Goal: Find specific page/section: Find specific page/section

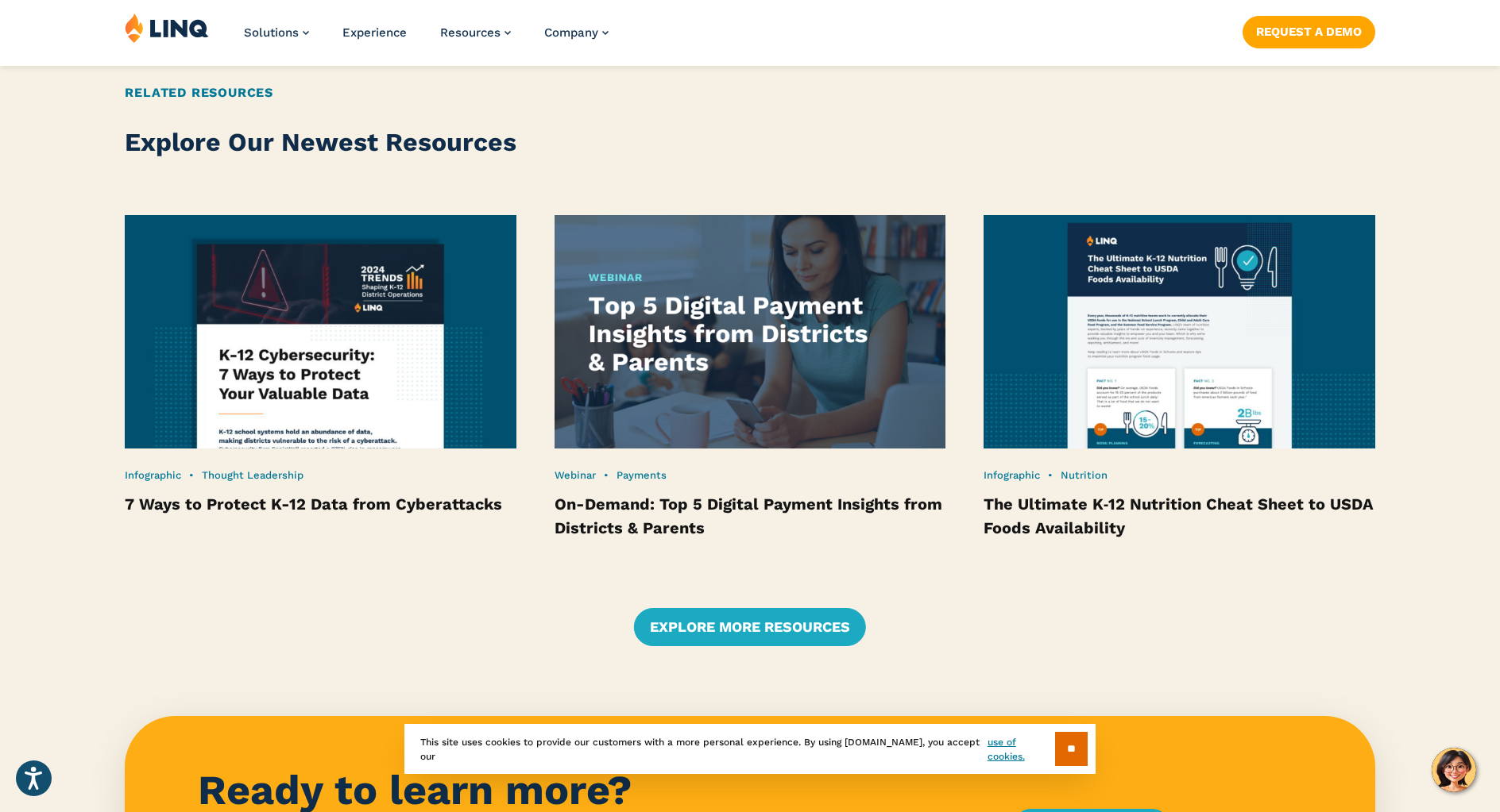
scroll to position [3092, 0]
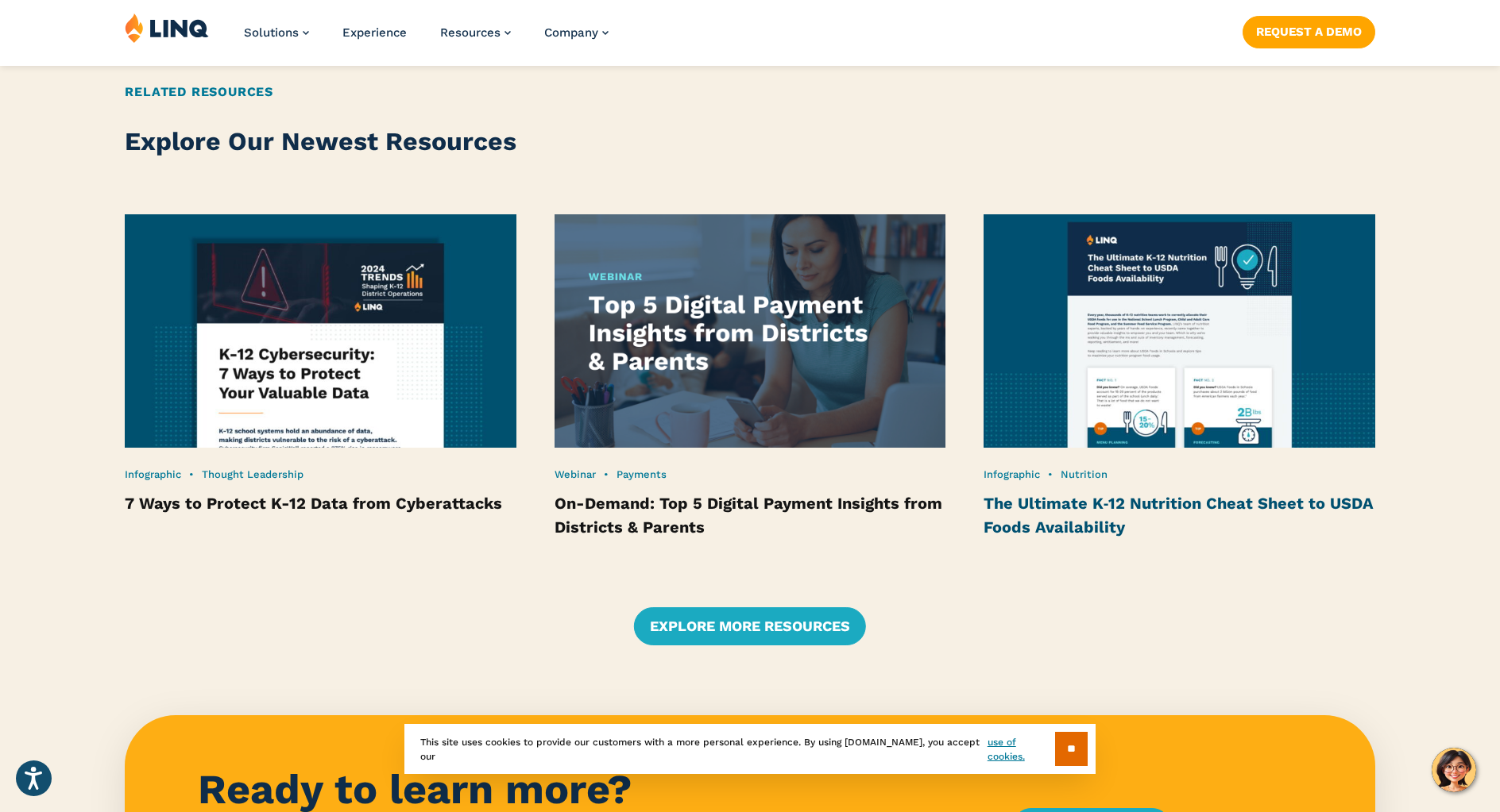
click at [1079, 523] on link "The Ultimate K‑12 Nutrition Cheat Sheet to USDA Foods Availability" at bounding box center [1178, 514] width 390 height 43
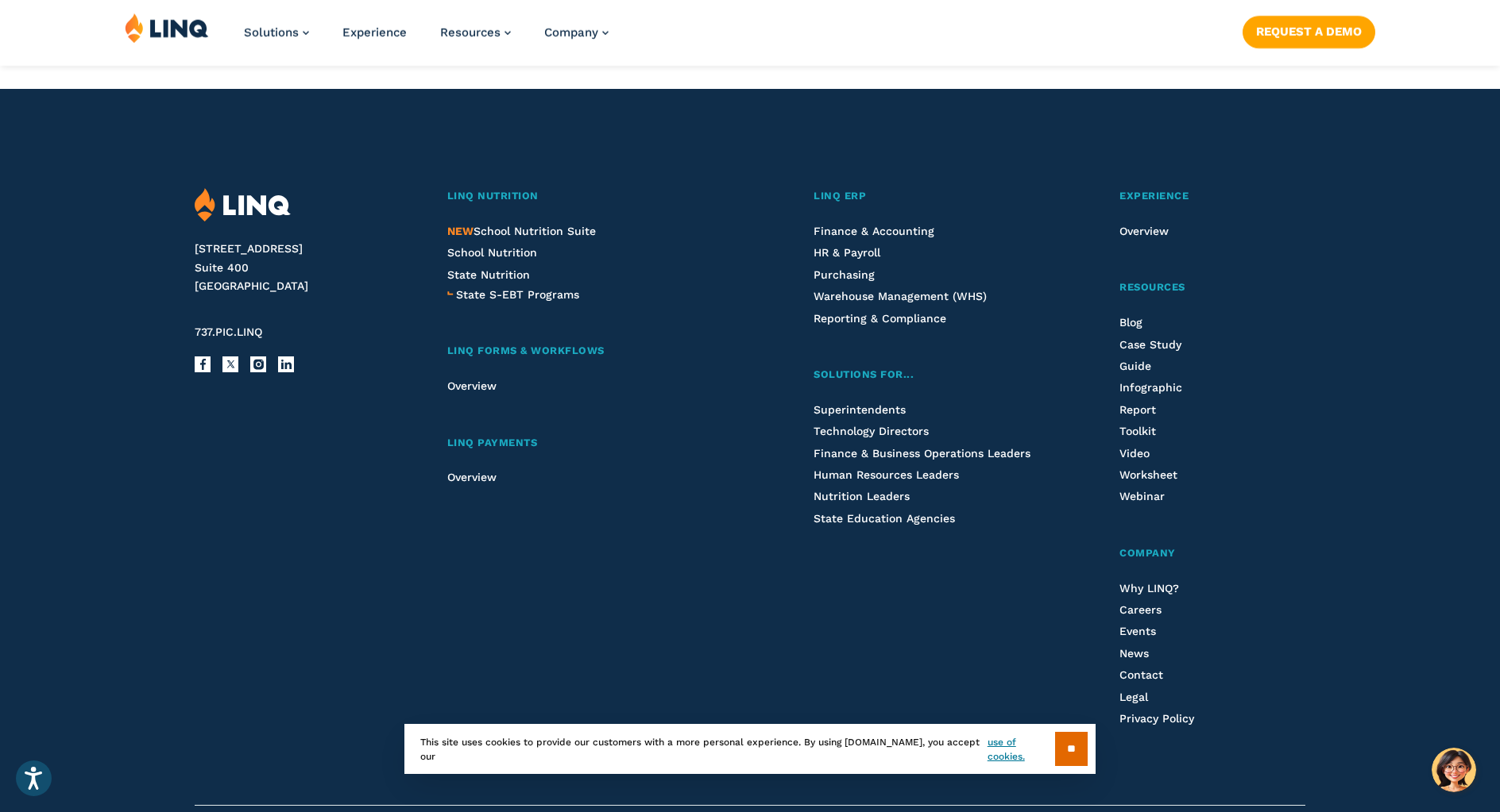
scroll to position [3173, 0]
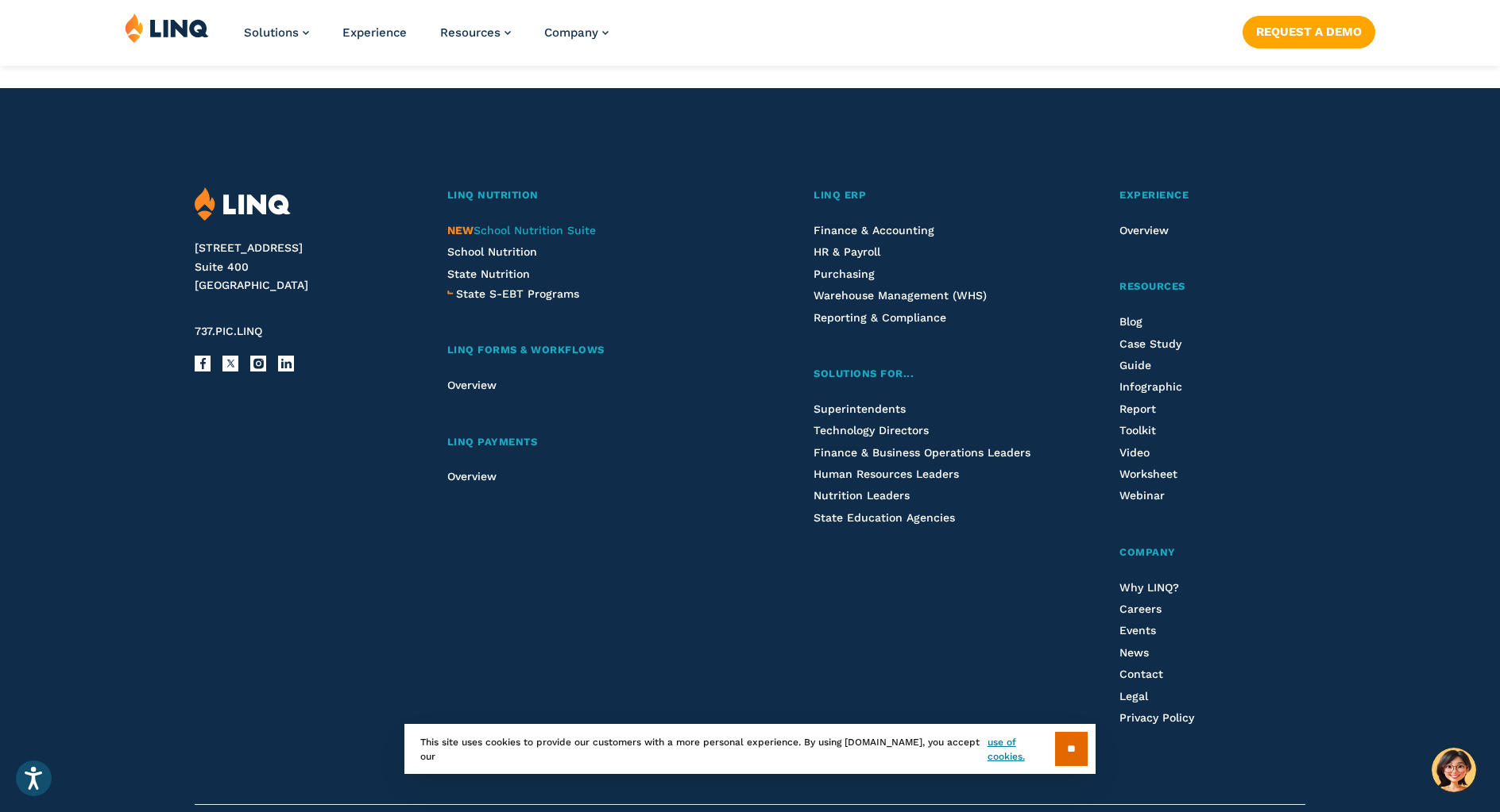
click at [560, 228] on span "NEW School Nutrition Suite" at bounding box center [522, 230] width 149 height 13
